Goal: Communication & Community: Answer question/provide support

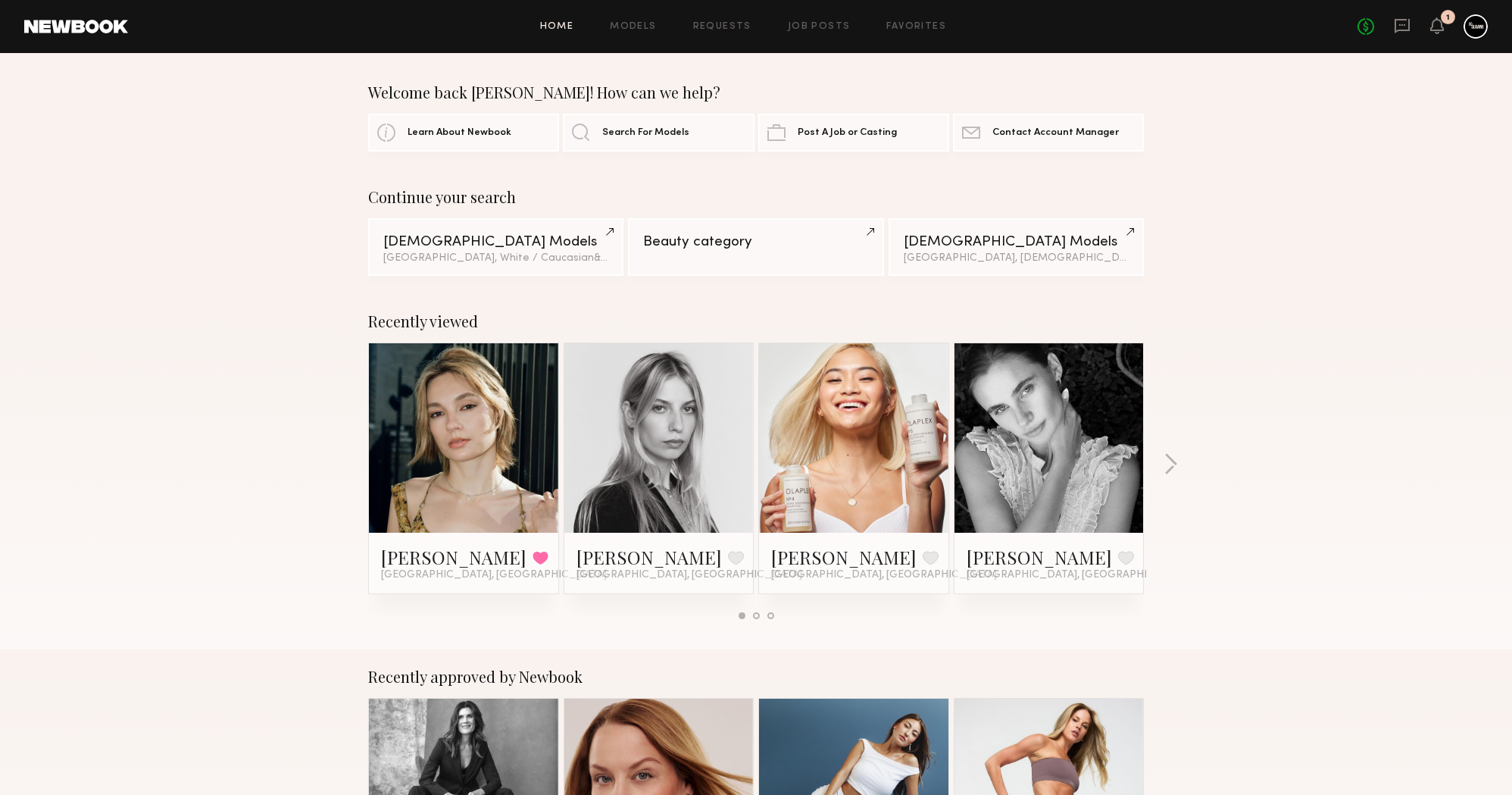
click at [1401, 34] on link at bounding box center [1402, 27] width 16 height 19
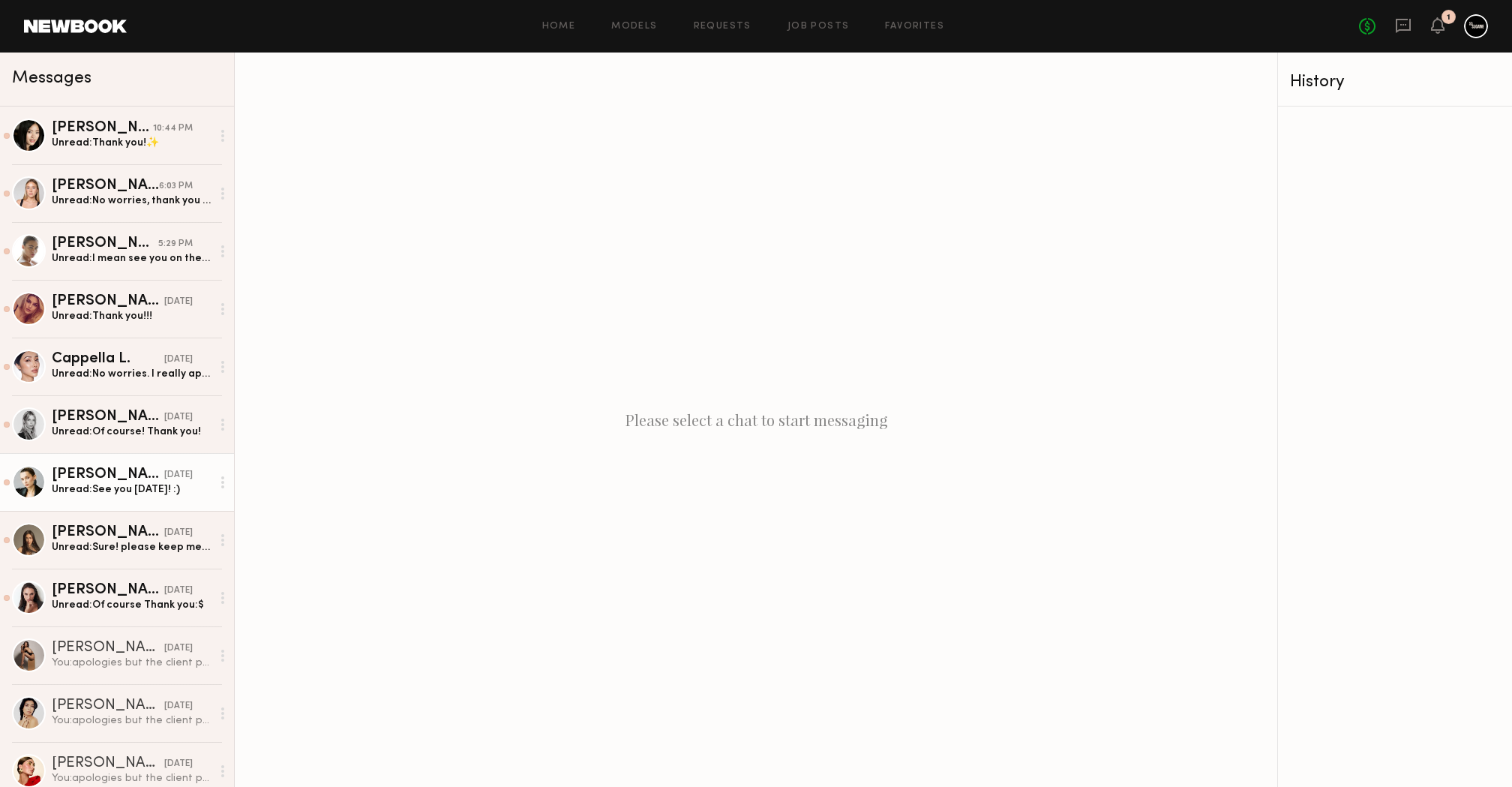
click at [118, 470] on div "[PERSON_NAME]" at bounding box center [108, 474] width 112 height 15
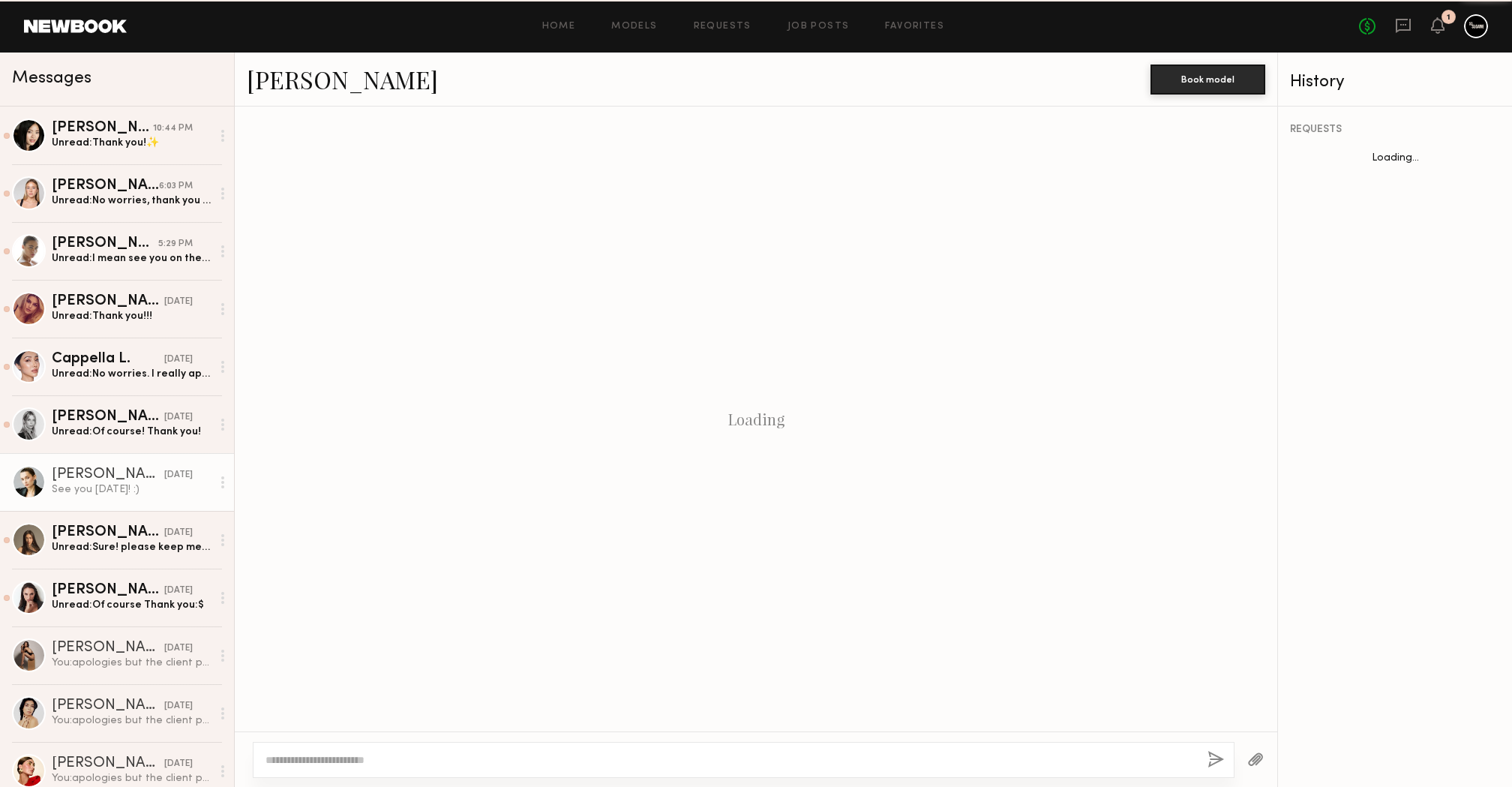
scroll to position [849, 0]
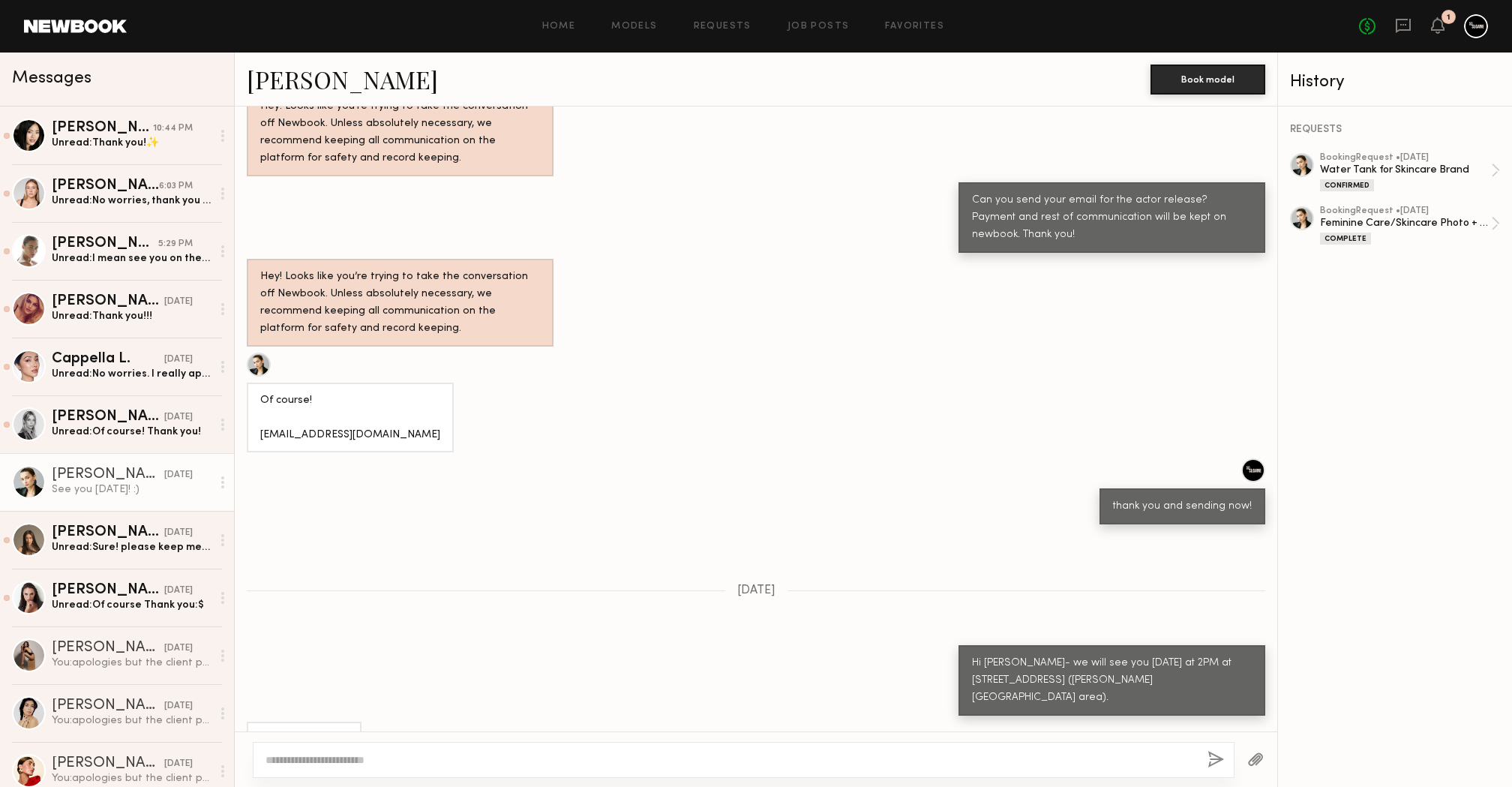
type textarea "*"
type textarea "**********"
click at [1207, 761] on div "**********" at bounding box center [744, 760] width 983 height 36
click at [329, 764] on textarea "**********" at bounding box center [730, 759] width 931 height 15
click at [1220, 757] on button "button" at bounding box center [1216, 760] width 16 height 19
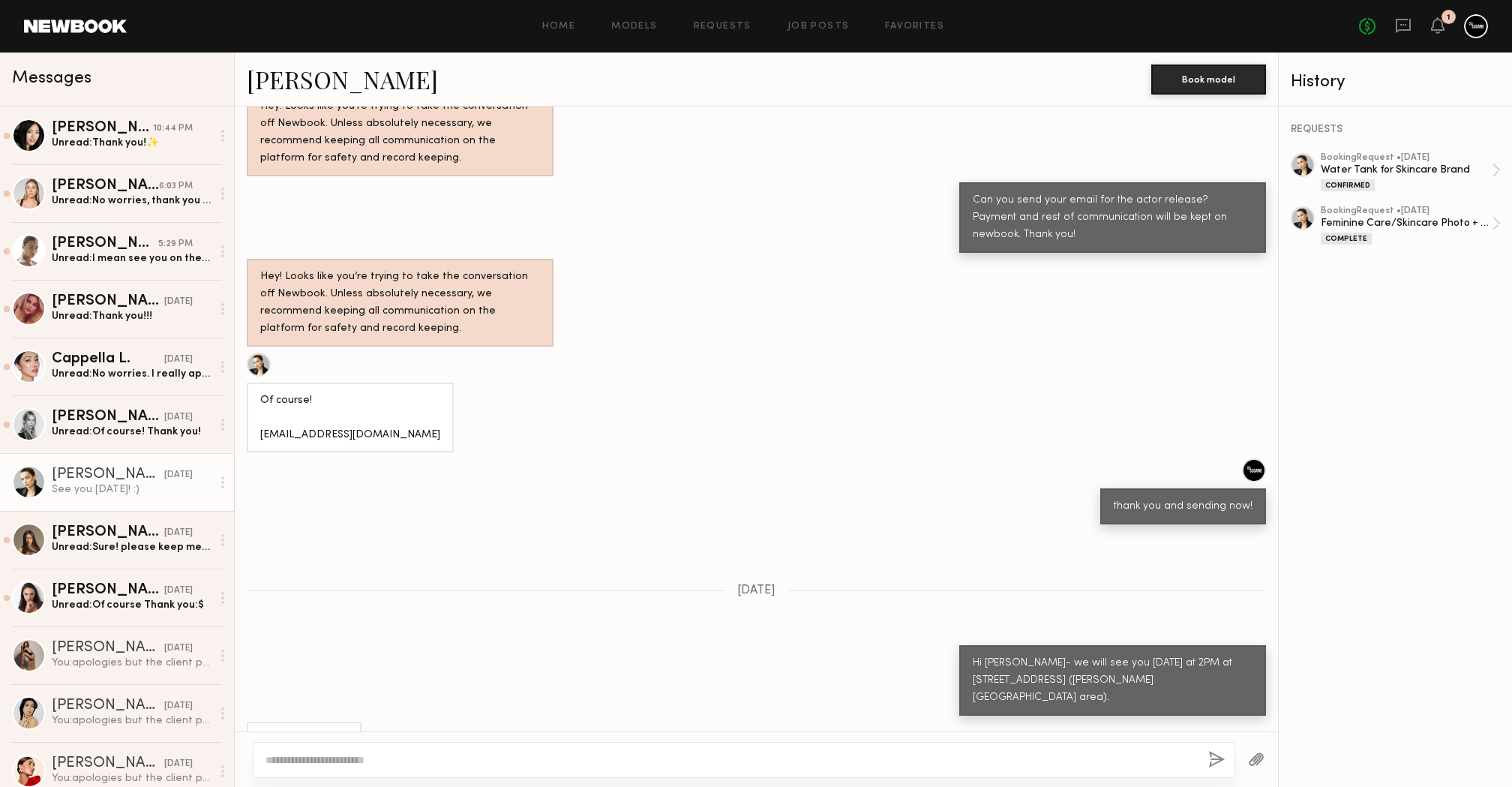
scroll to position [1166, 0]
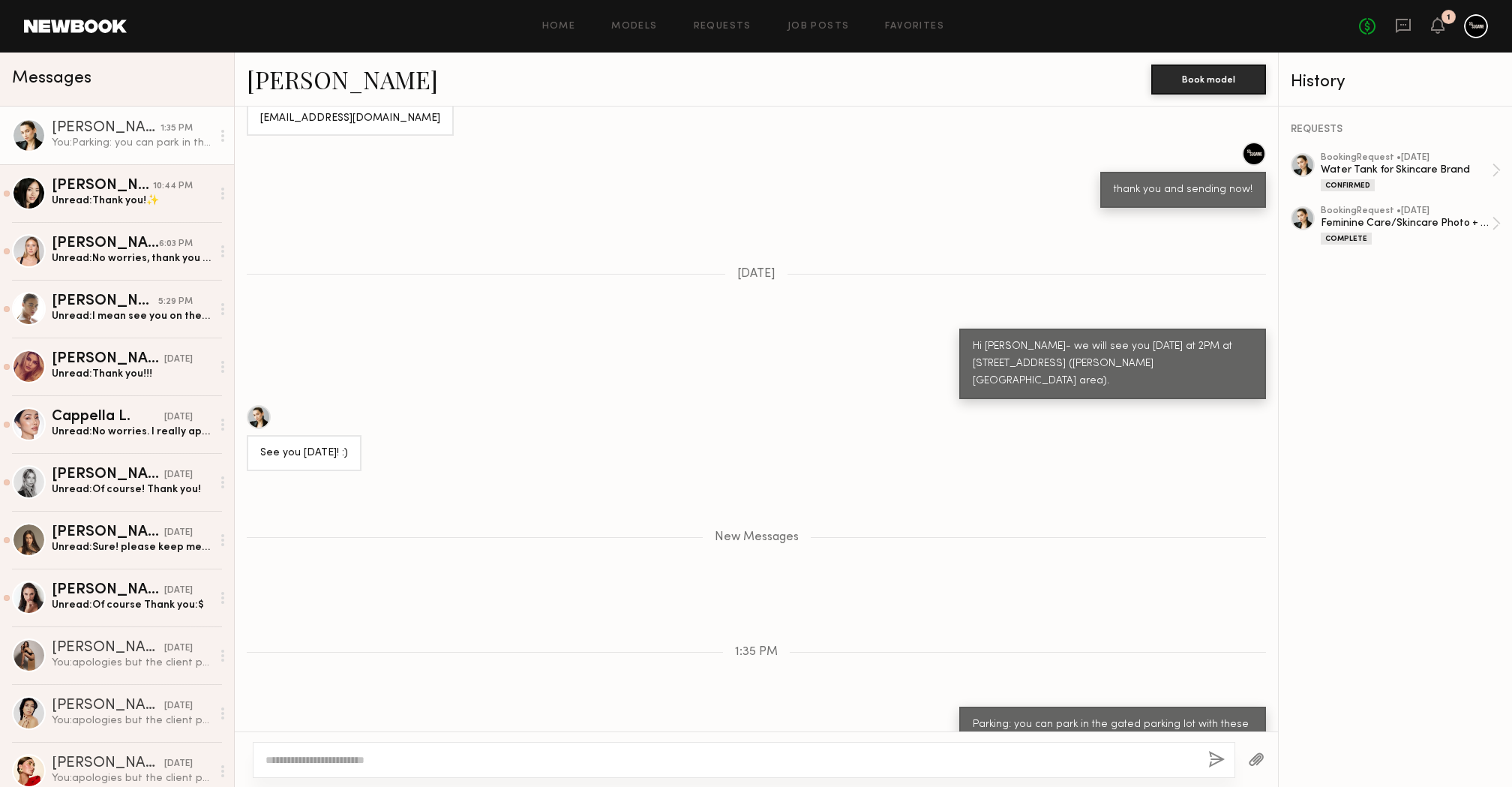
click at [447, 758] on textarea at bounding box center [730, 759] width 931 height 15
drag, startPoint x: 464, startPoint y: 765, endPoint x: 505, endPoint y: 770, distance: 41.3
click at [505, 770] on div "**********" at bounding box center [744, 760] width 983 height 36
type textarea "**********"
click at [1215, 759] on button "button" at bounding box center [1216, 760] width 16 height 19
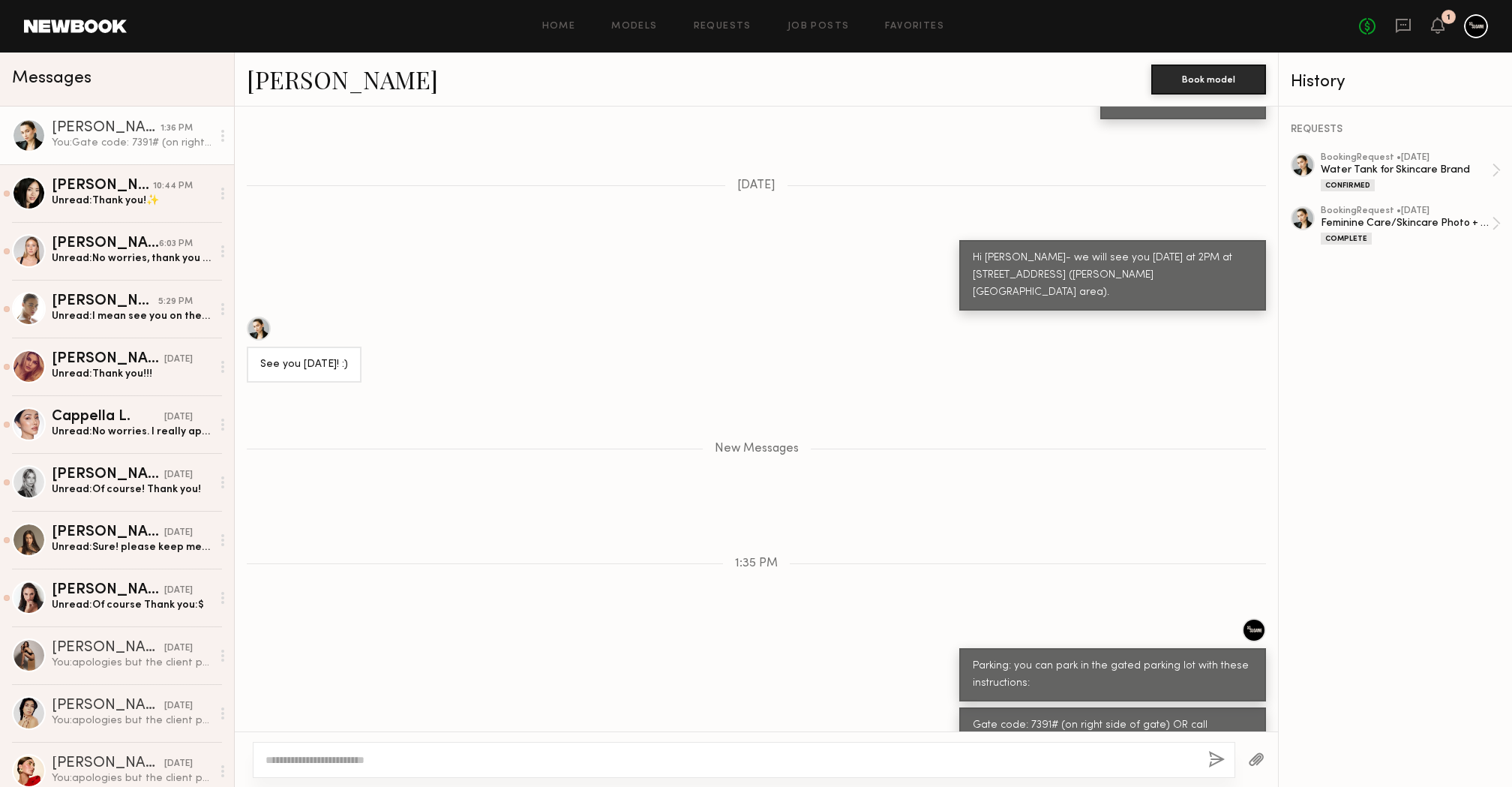
scroll to position [1348, 0]
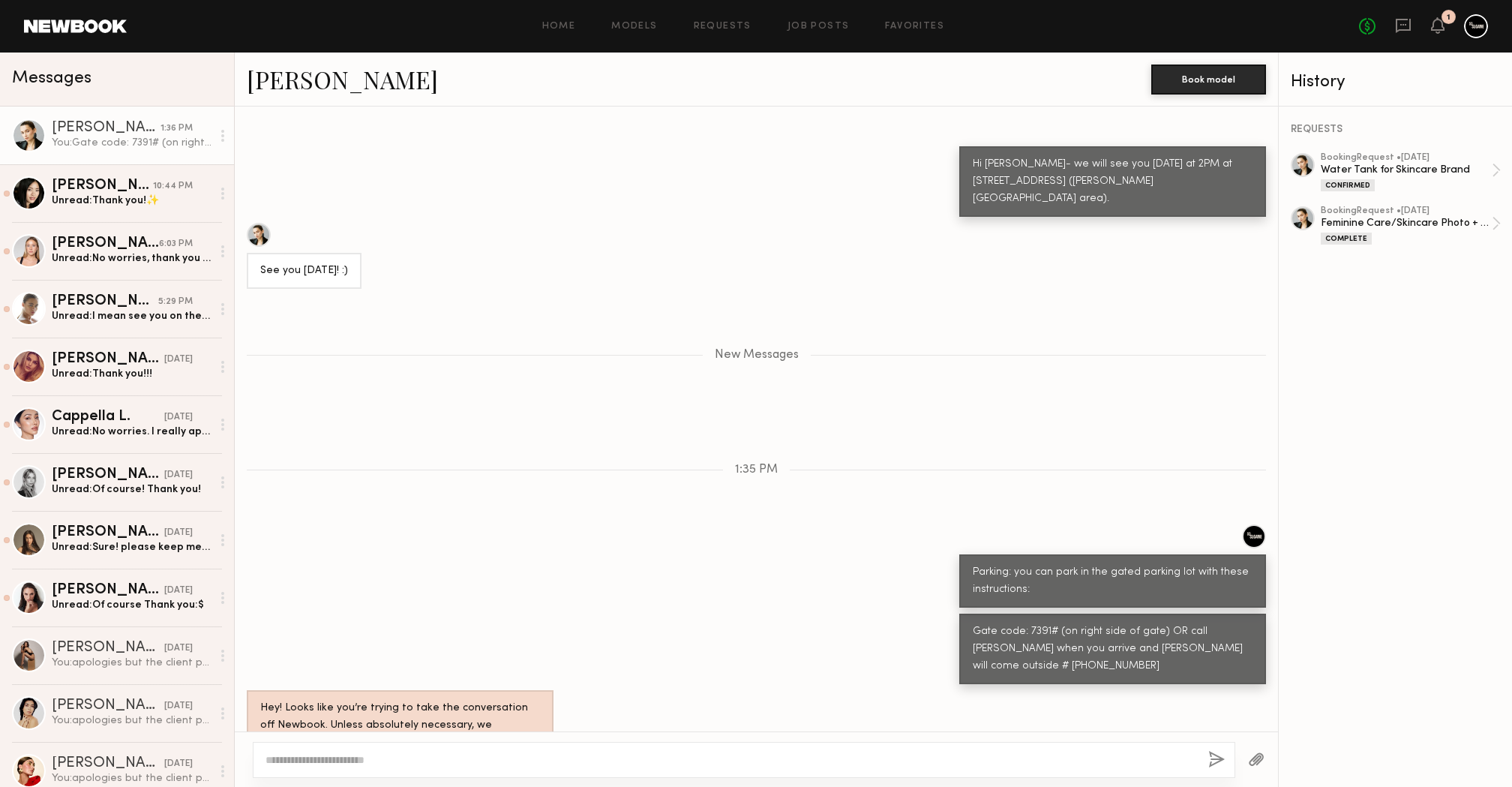
click at [1117, 742] on div at bounding box center [744, 760] width 983 height 36
click at [1066, 761] on textarea at bounding box center [730, 759] width 931 height 15
type textarea "**********"
click at [1223, 771] on div "**********" at bounding box center [744, 760] width 983 height 36
click at [1217, 752] on button "button" at bounding box center [1216, 760] width 16 height 19
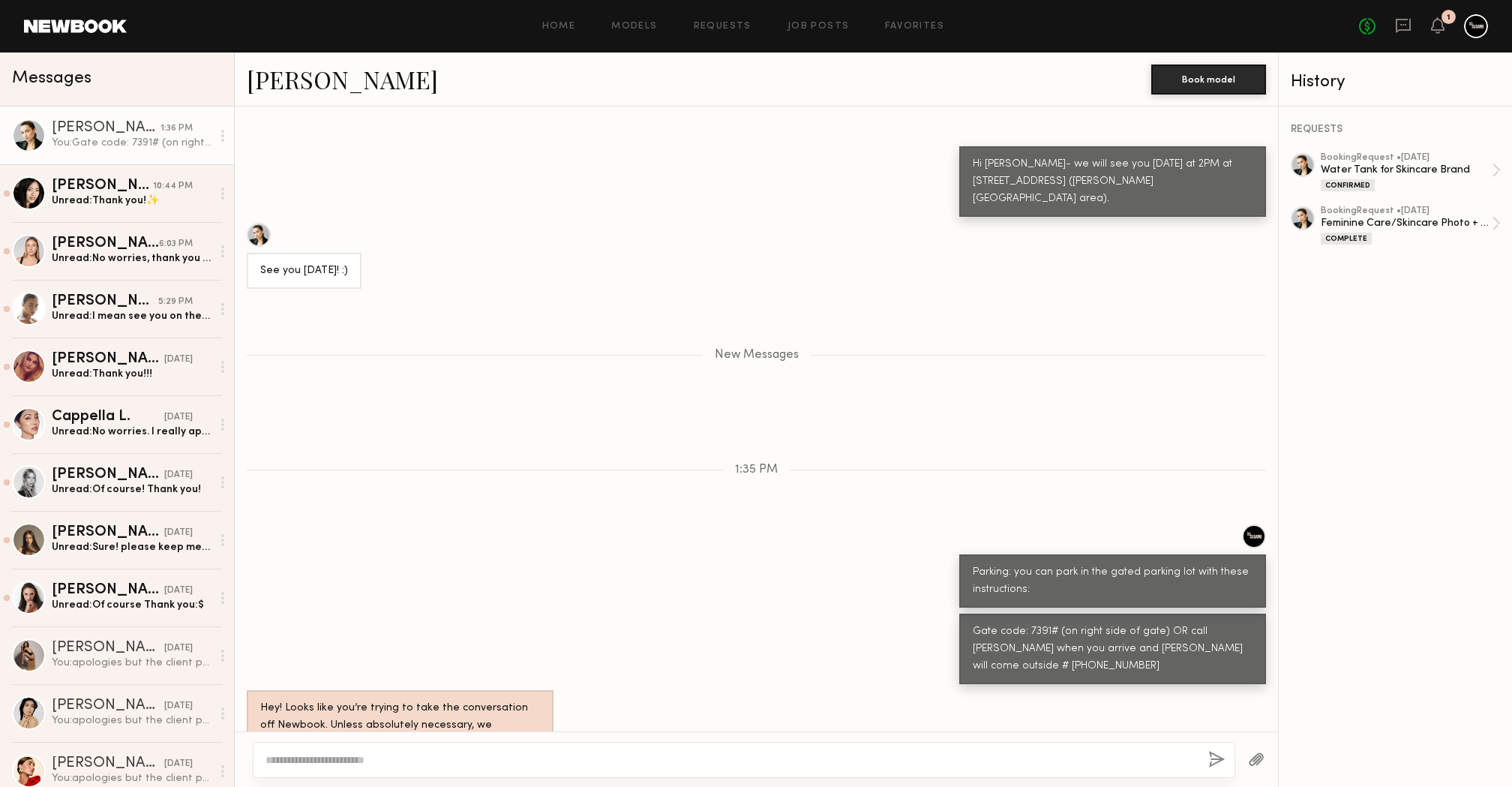
scroll to position [1408, 0]
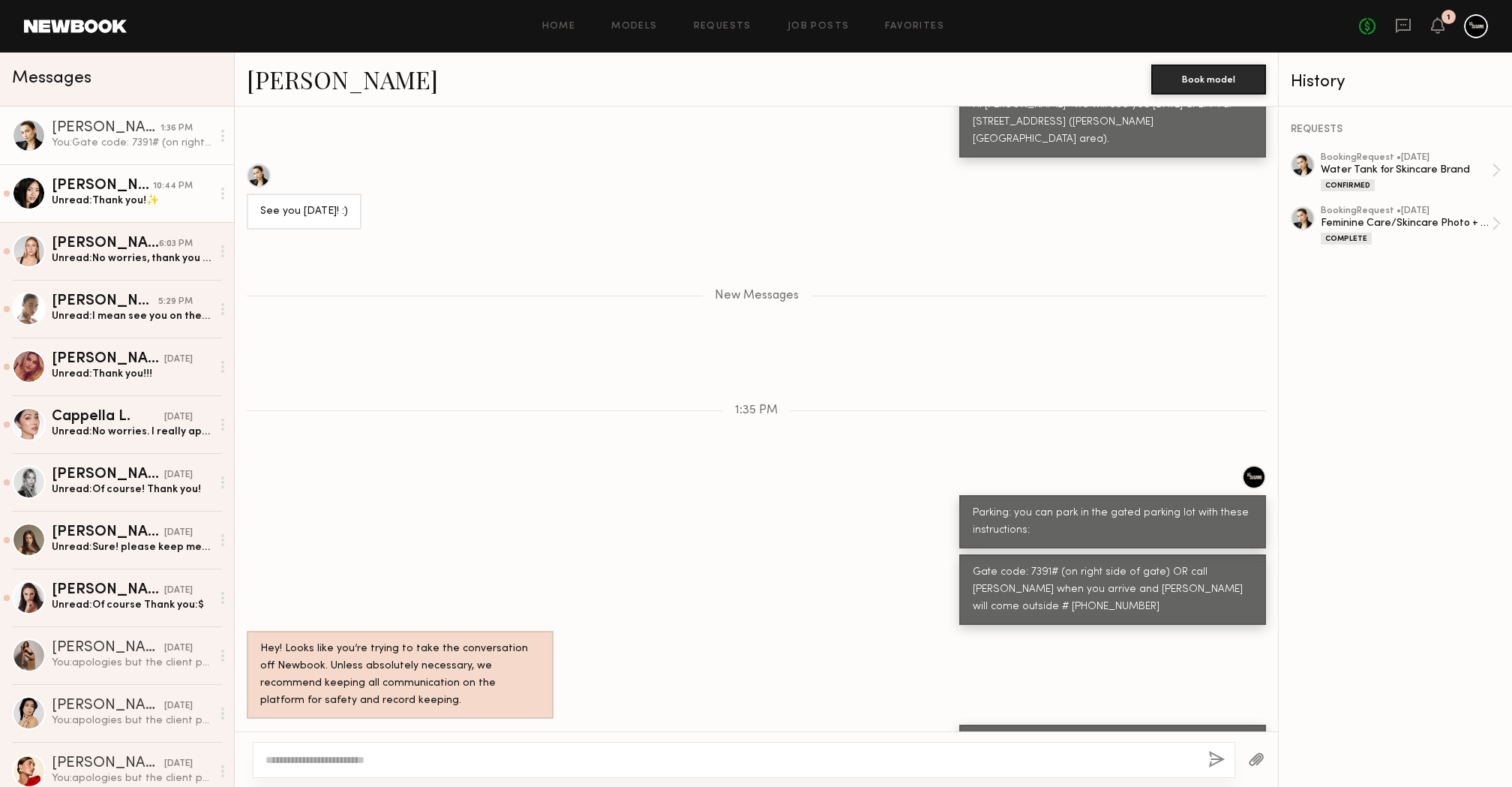
click at [146, 193] on div "Unread: Thank you!✨" at bounding box center [132, 200] width 160 height 14
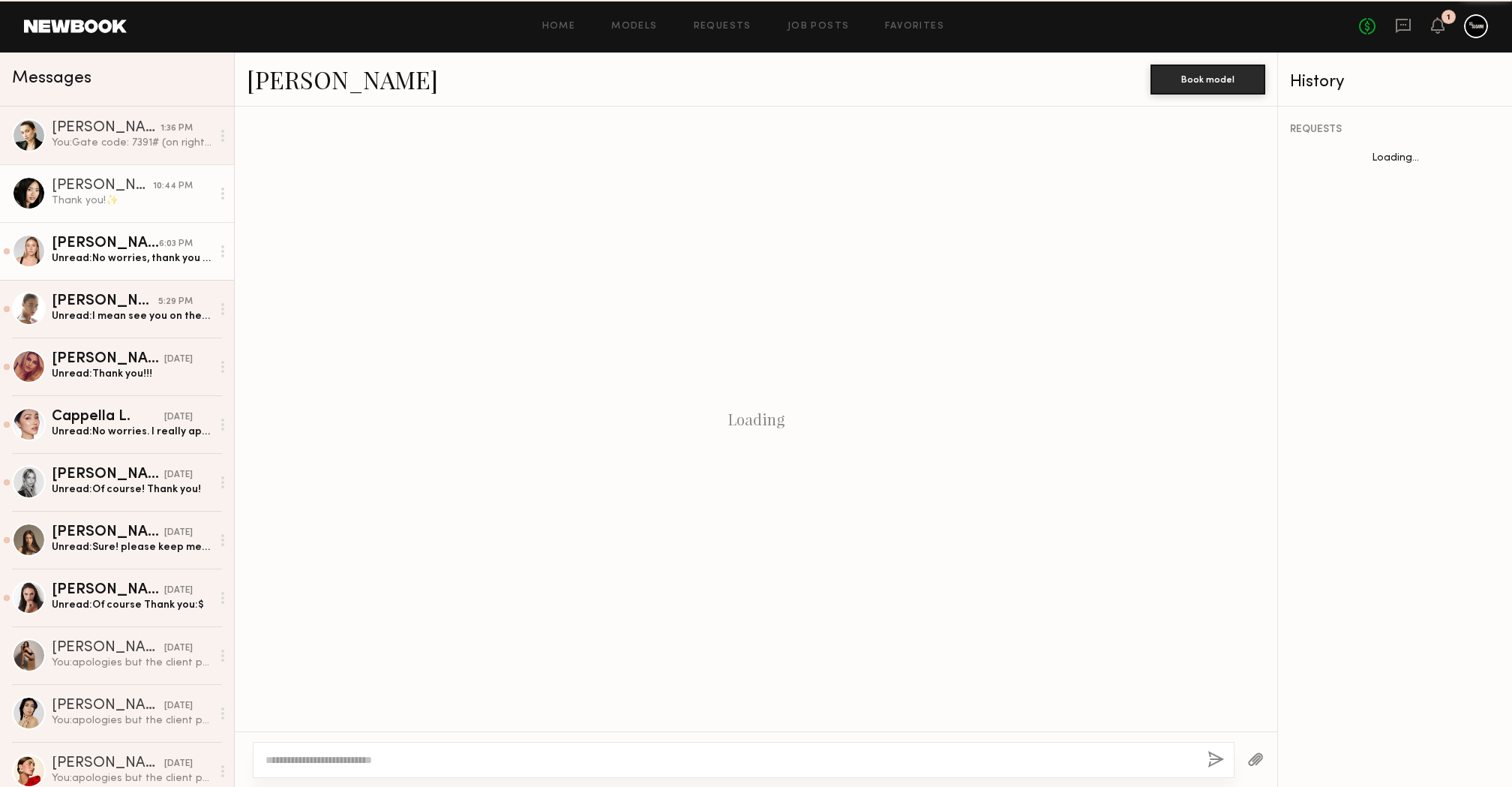
scroll to position [1372, 0]
click at [112, 265] on div "Unread: No worries, thank you for letting me know!" at bounding box center [132, 258] width 160 height 14
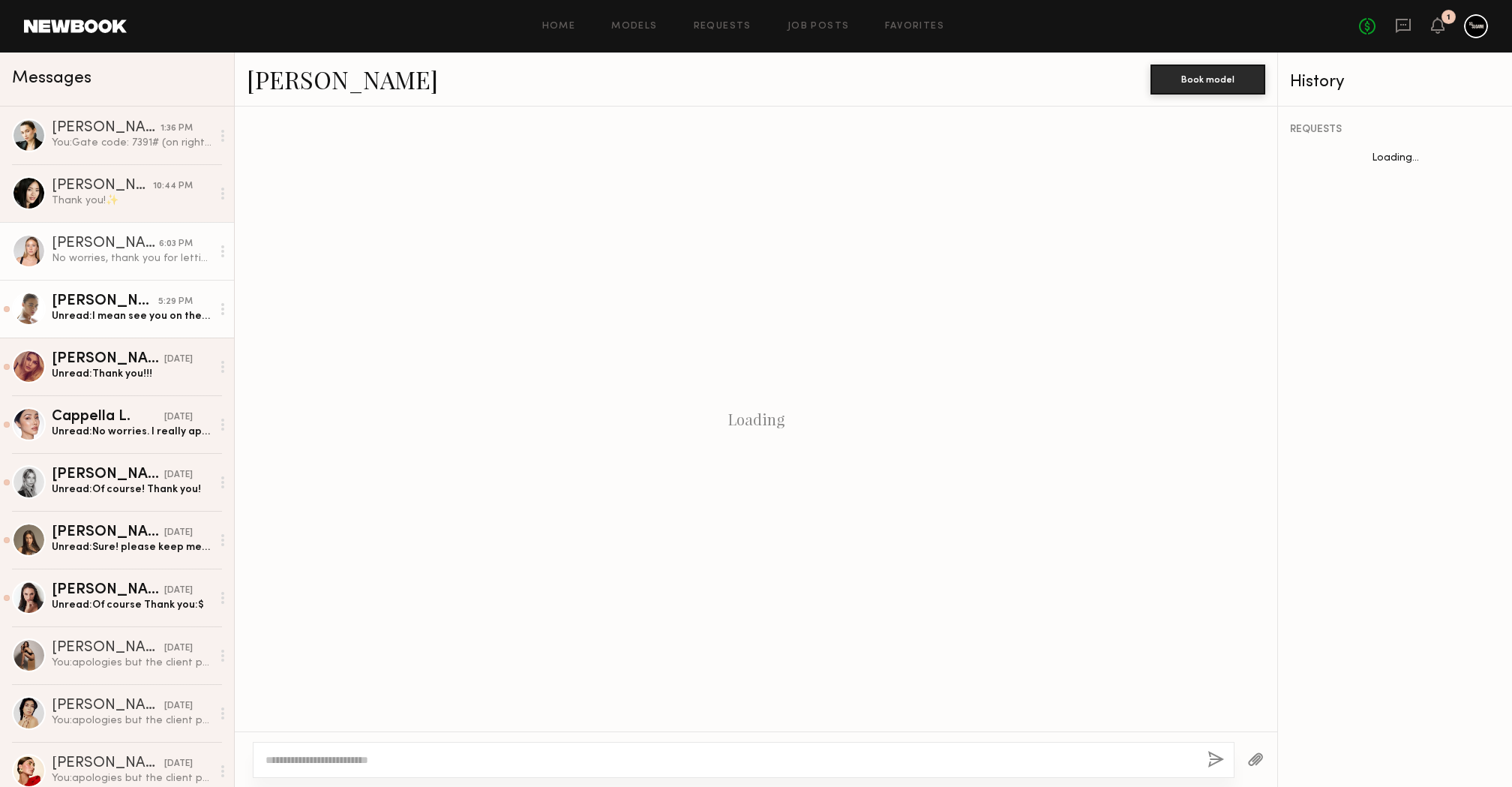
scroll to position [994, 0]
click at [109, 327] on link "[PERSON_NAME] 5:29 PM Unread: I mean see you on the 23rd!" at bounding box center [117, 309] width 234 height 58
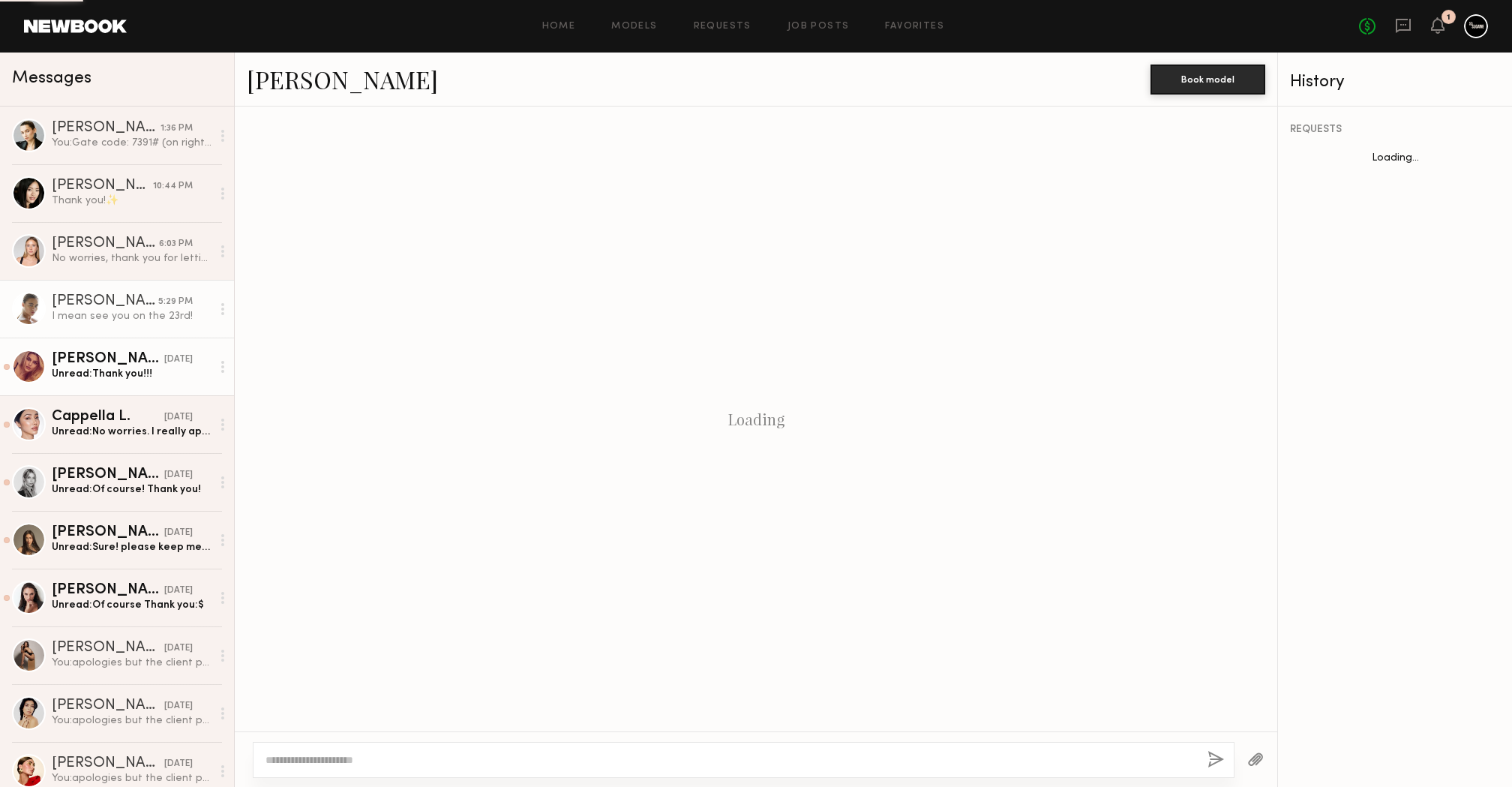
scroll to position [1281, 0]
click at [108, 376] on div "Unread: Thank you!!!" at bounding box center [132, 374] width 160 height 14
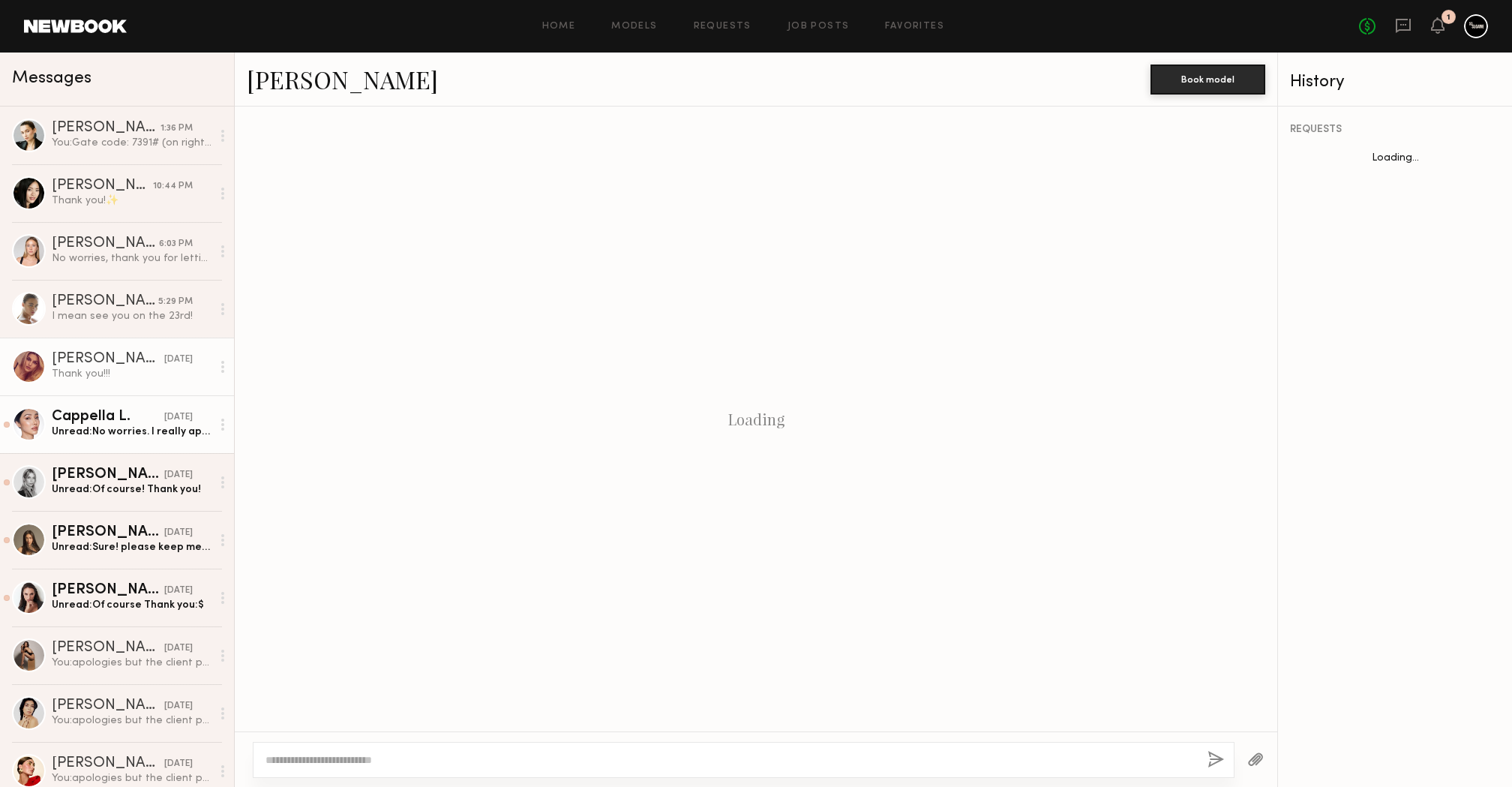
scroll to position [815, 0]
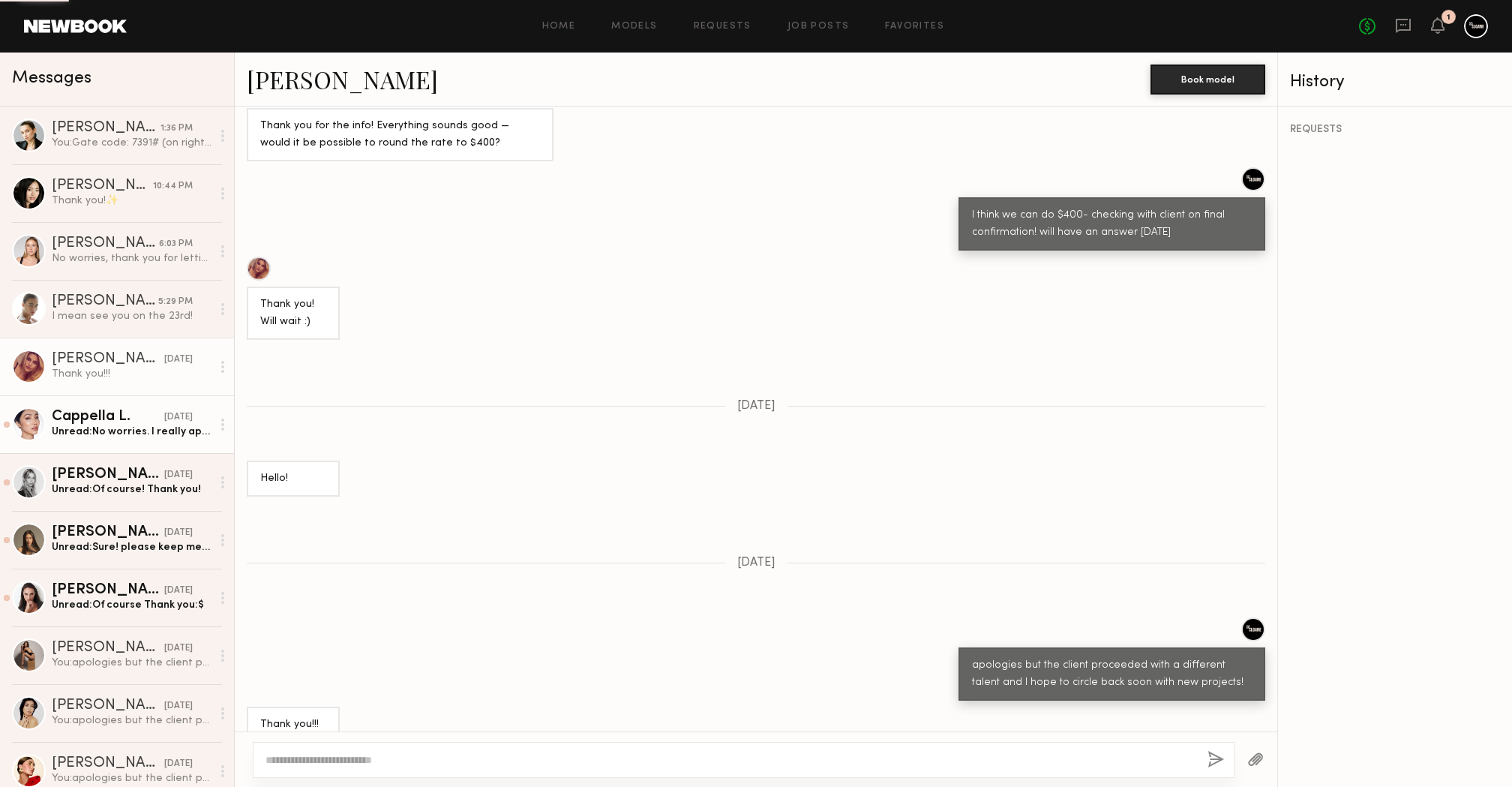
click at [104, 443] on link "Cappella L. [DATE] Unread: No worries. I really appreciate you ❤️🙏" at bounding box center [117, 424] width 234 height 58
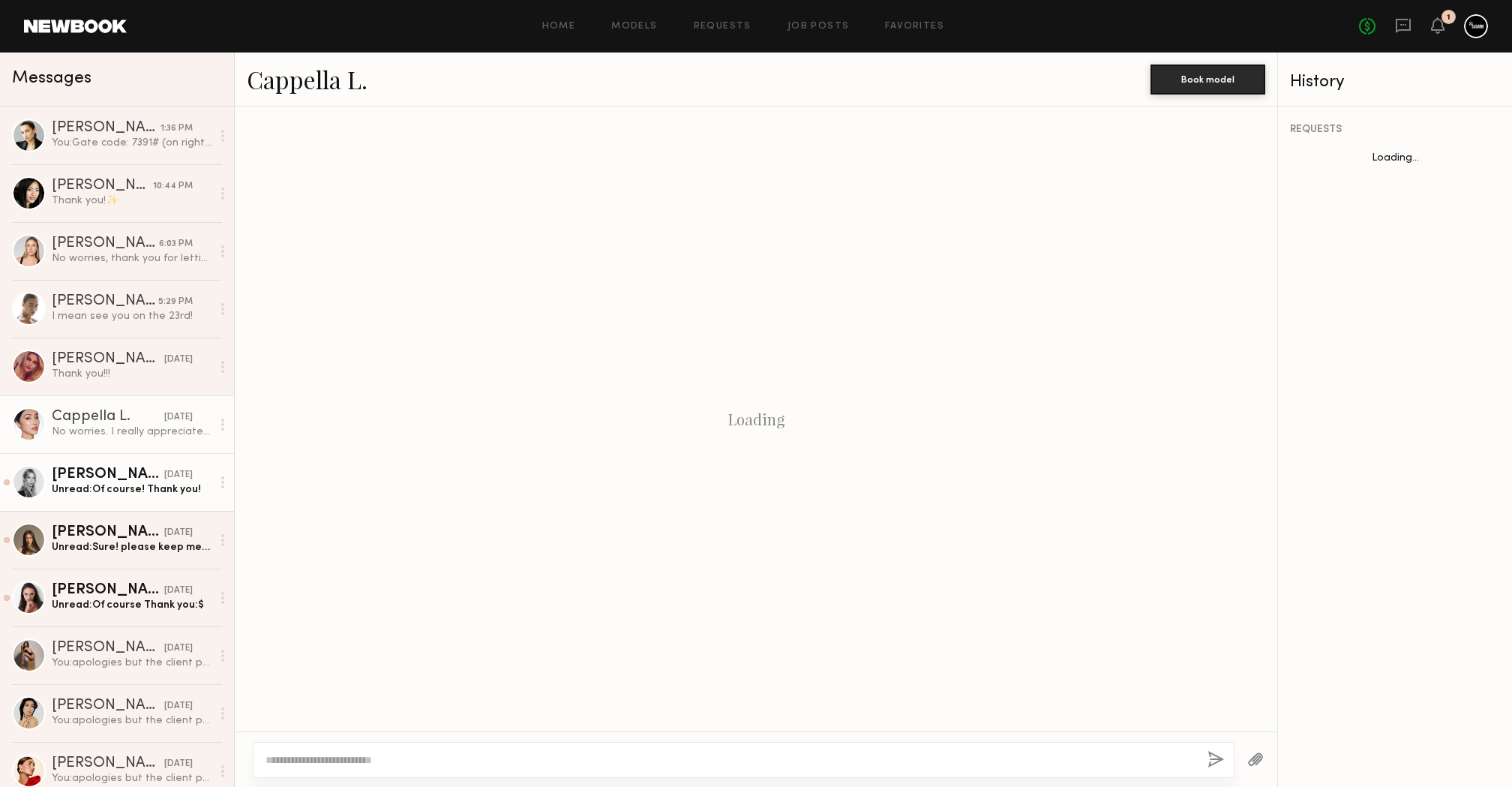
click at [100, 504] on link "[PERSON_NAME] [DATE] Unread: Of course! Thank you!" at bounding box center [117, 482] width 234 height 58
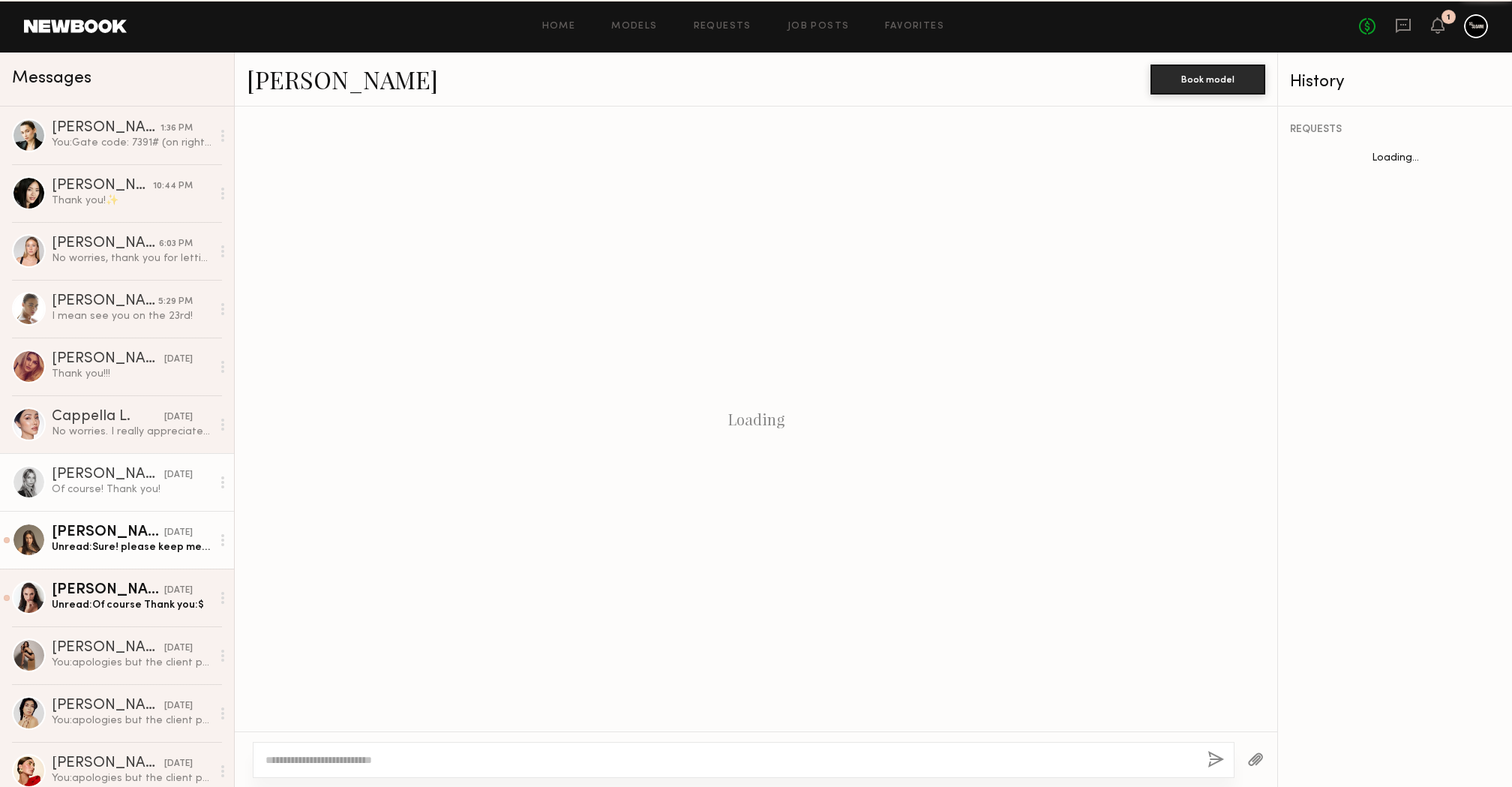
click at [96, 561] on link "[PERSON_NAME] [DATE] Unread: Sure! please keep me posted:)" at bounding box center [117, 539] width 234 height 58
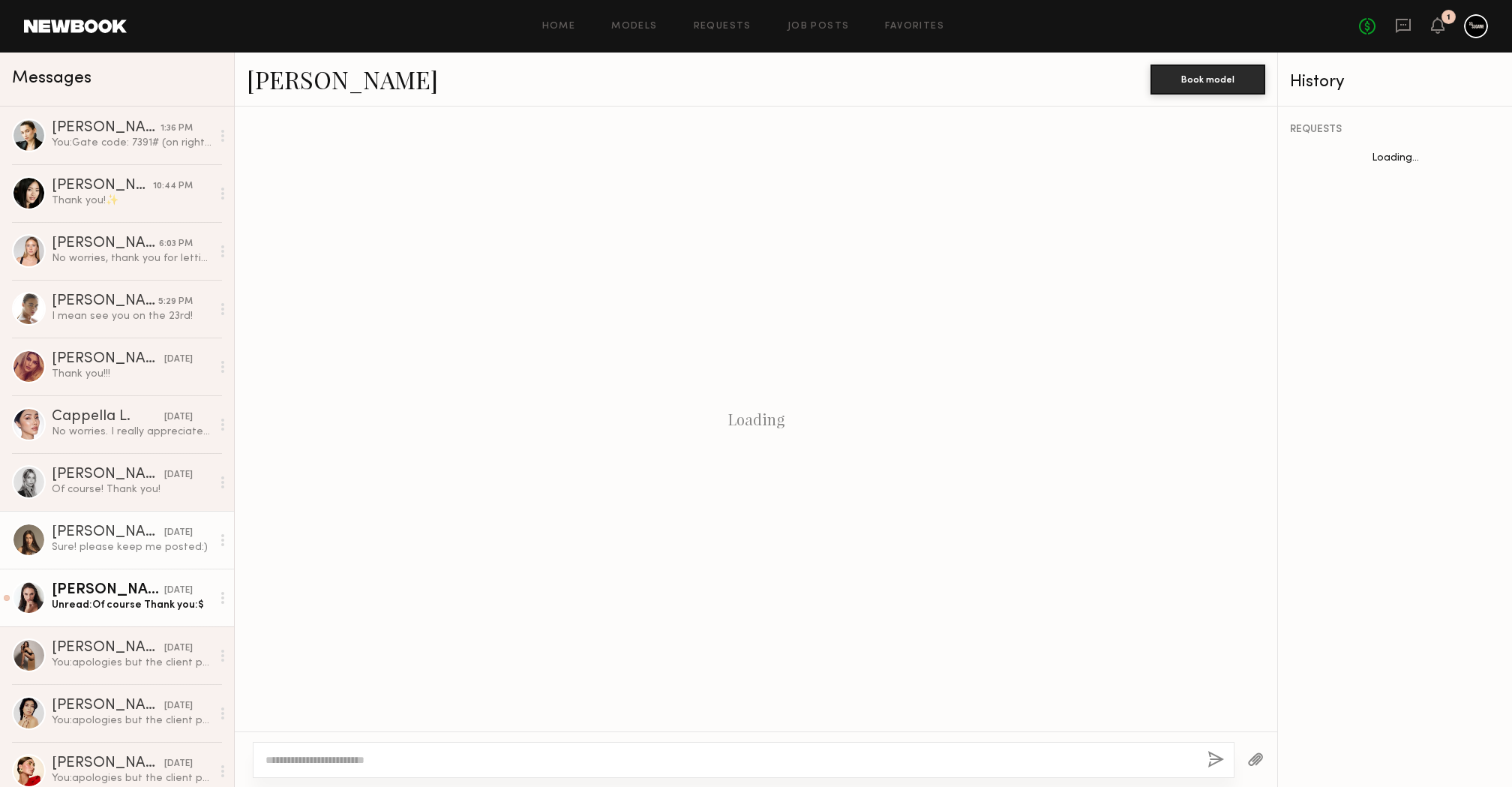
click at [86, 621] on link "[PERSON_NAME] [DATE] Unread: Of course Thank you:$" at bounding box center [117, 597] width 234 height 58
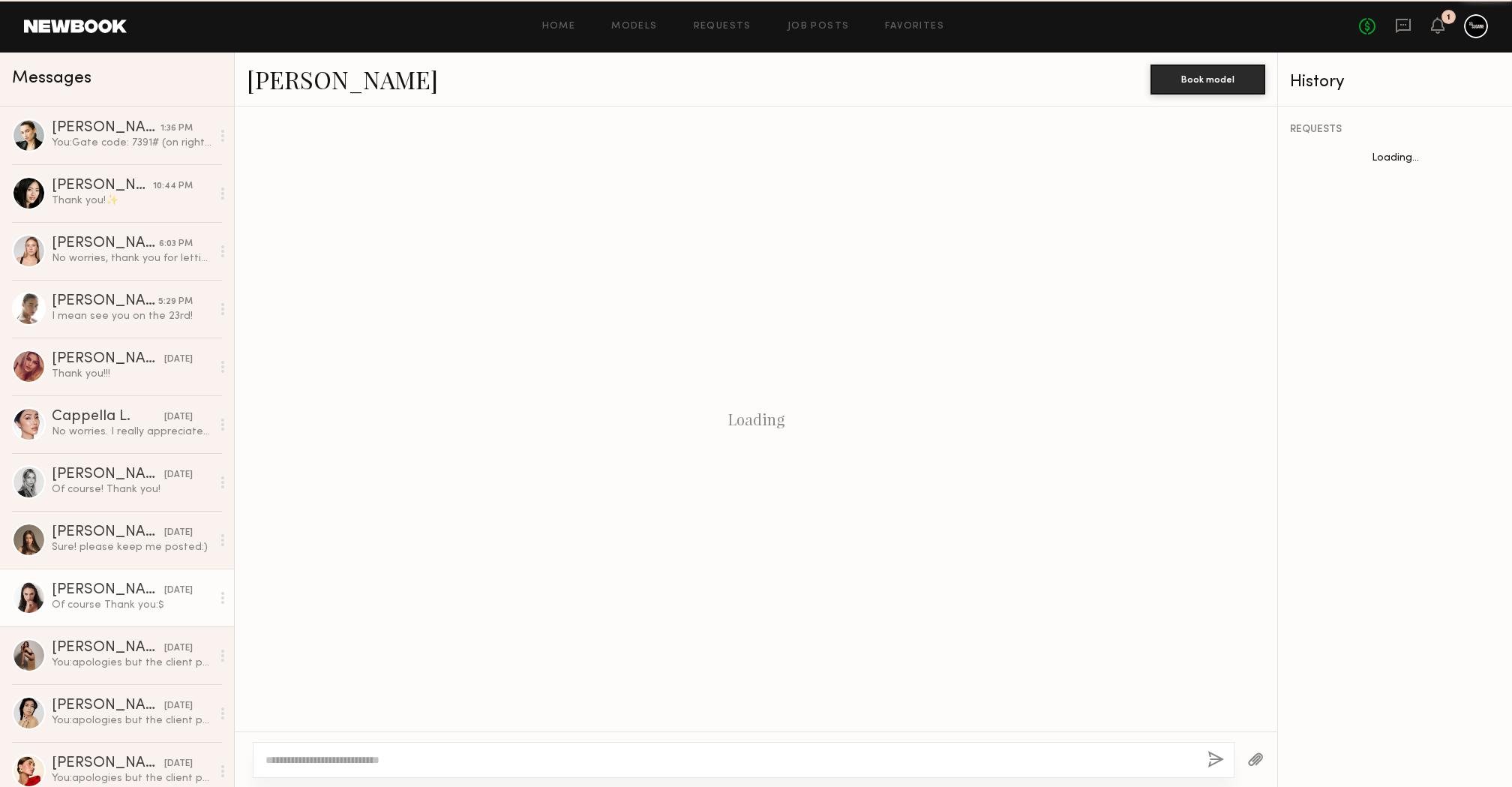
scroll to position [858, 0]
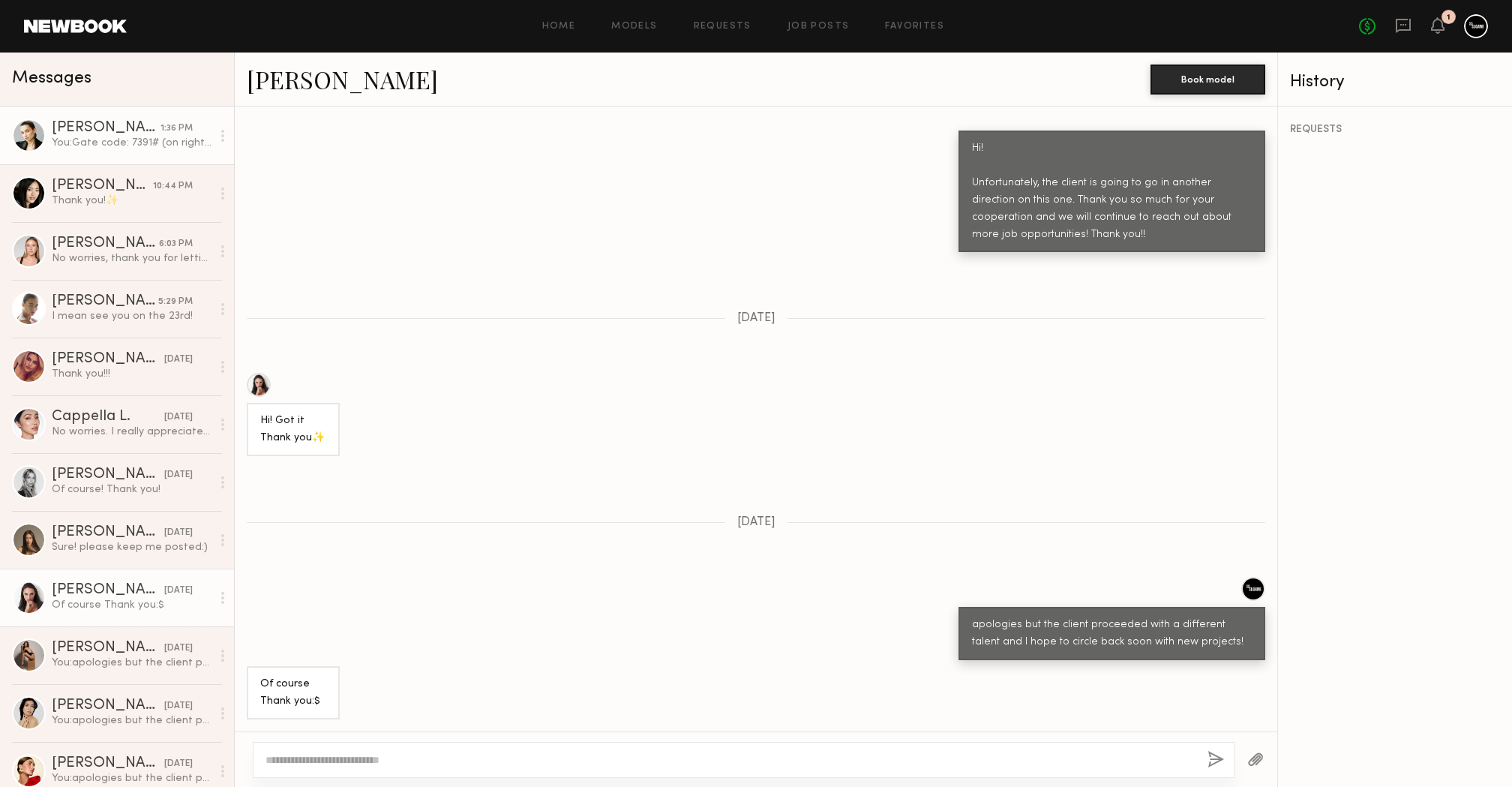
click at [88, 132] on div "[PERSON_NAME]" at bounding box center [106, 128] width 109 height 15
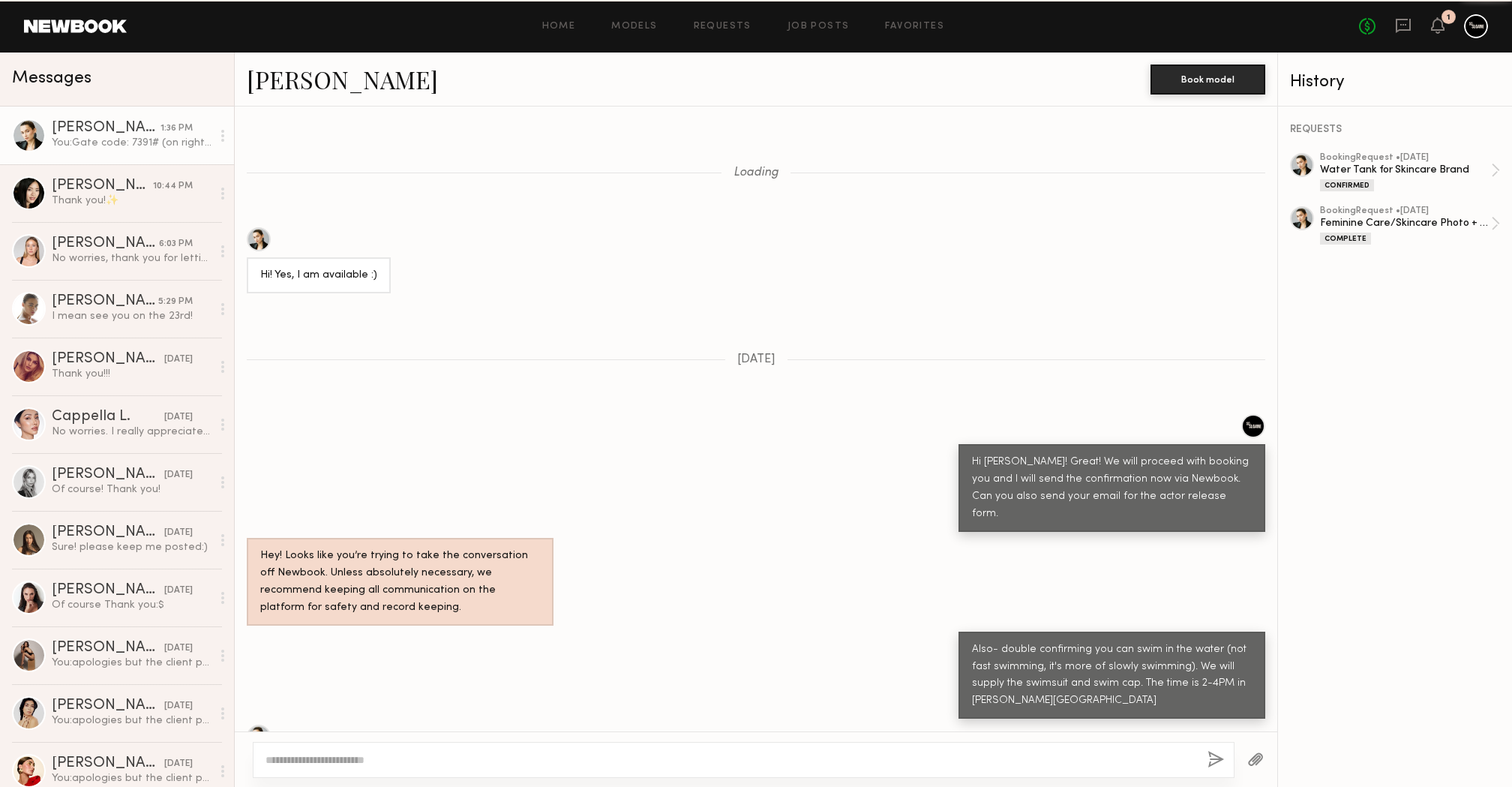
scroll to position [1294, 0]
